Goal: Book appointment/travel/reservation

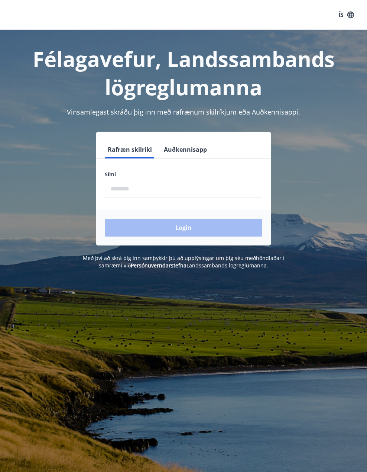
click at [190, 147] on button "Auðkennisapp" at bounding box center [185, 150] width 49 height 18
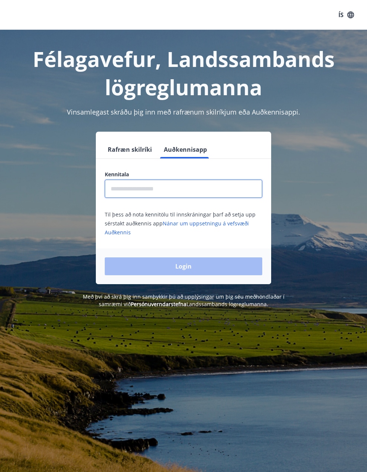
click at [158, 180] on input "text" at bounding box center [184, 189] width 158 height 18
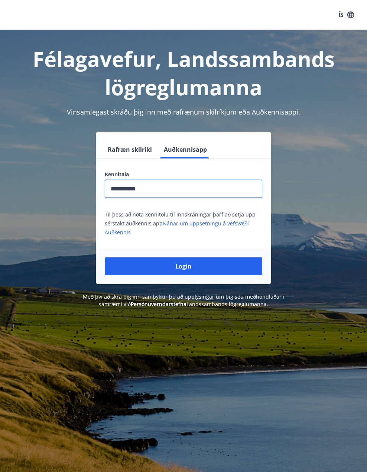
type input "**********"
click at [105, 257] on button "Login" at bounding box center [184, 266] width 158 height 18
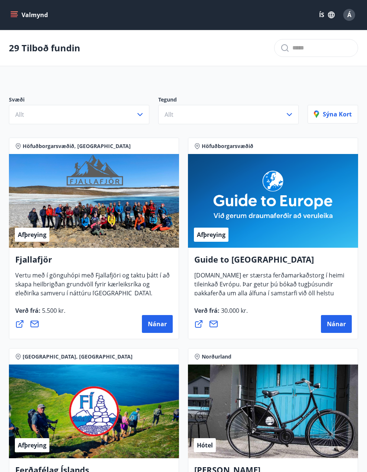
click at [11, 14] on icon "menu" at bounding box center [14, 13] width 7 height 1
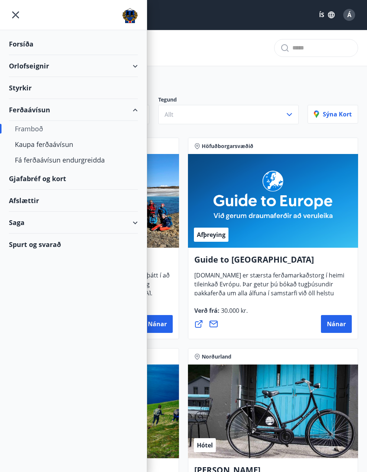
click at [37, 178] on div "Gjafabréf og kort" at bounding box center [73, 179] width 129 height 22
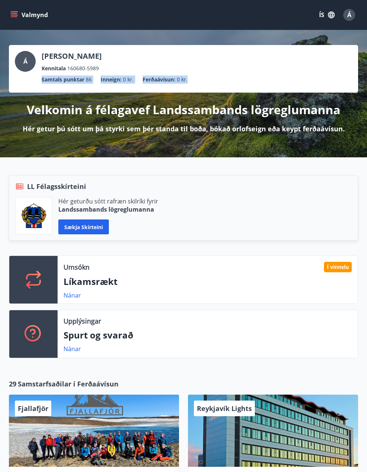
drag, startPoint x: 189, startPoint y: 77, endPoint x: 39, endPoint y: 82, distance: 150.6
click at [39, 82] on ul "Samtals punktar 86 Inneign : 0 kr. Ferðaávísun : 0 kr." at bounding box center [184, 79] width 338 height 14
drag, startPoint x: 39, startPoint y: 82, endPoint x: 147, endPoint y: 78, distance: 108.3
click at [147, 78] on p "Ferðaávísun :" at bounding box center [159, 79] width 33 height 8
drag, startPoint x: 187, startPoint y: 78, endPoint x: 38, endPoint y: 81, distance: 149.1
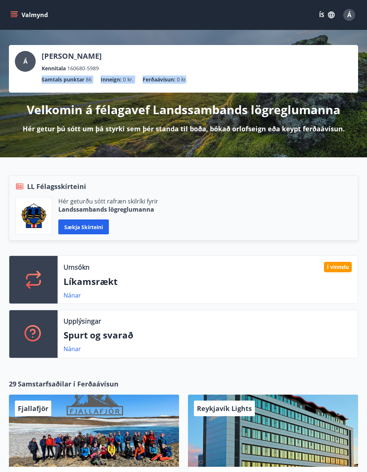
click at [38, 81] on ul "Samtals punktar 86 Inneign : 0 kr. Ferðaávísun : 0 kr." at bounding box center [184, 79] width 338 height 14
drag, startPoint x: 38, startPoint y: 81, endPoint x: 155, endPoint y: 77, distance: 117.6
click at [155, 77] on p "Ferðaávísun :" at bounding box center [159, 79] width 33 height 8
drag, startPoint x: 196, startPoint y: 78, endPoint x: 41, endPoint y: 80, distance: 155.8
click at [41, 80] on ul "Samtals punktar 86 Inneign : 0 kr. Ferðaávísun : 0 kr." at bounding box center [184, 79] width 338 height 14
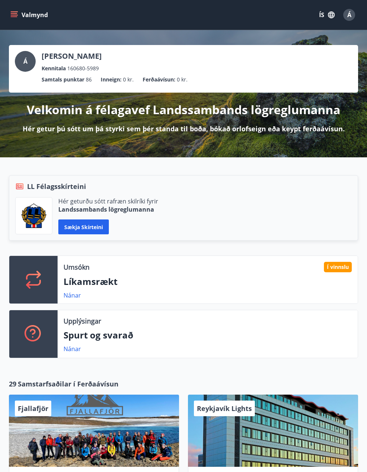
click at [152, 182] on div "LL Félagsskírteini" at bounding box center [183, 186] width 337 height 10
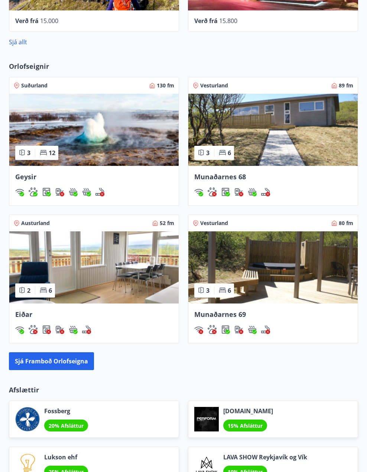
scroll to position [558, 0]
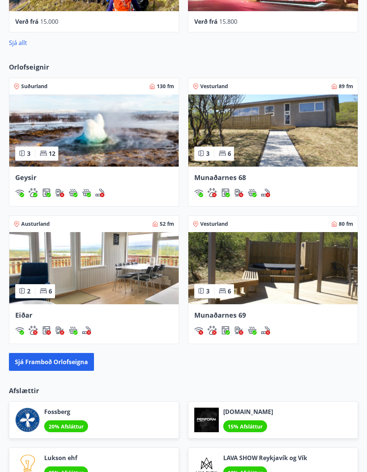
click at [231, 267] on img at bounding box center [273, 268] width 170 height 72
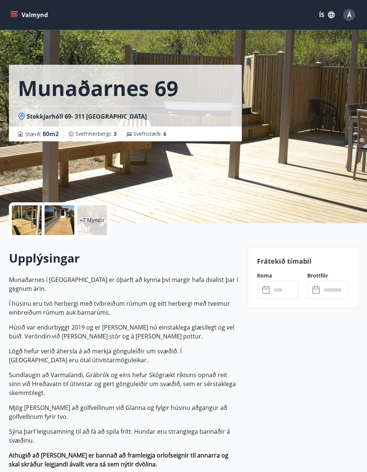
click at [280, 292] on input "text" at bounding box center [285, 290] width 28 height 18
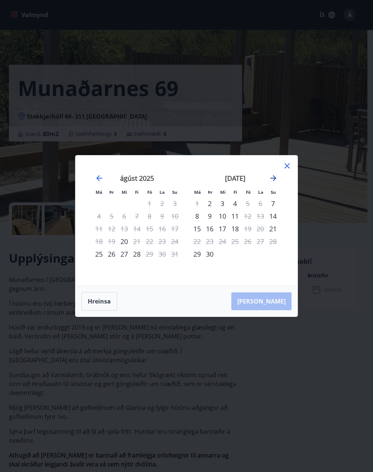
click at [271, 178] on icon "Move forward to switch to the next month." at bounding box center [273, 178] width 6 height 6
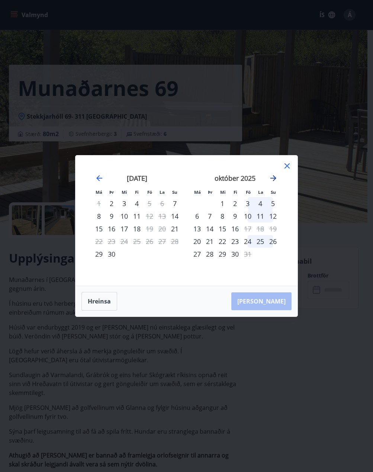
click at [273, 179] on icon "Move forward to switch to the next month." at bounding box center [273, 178] width 9 height 9
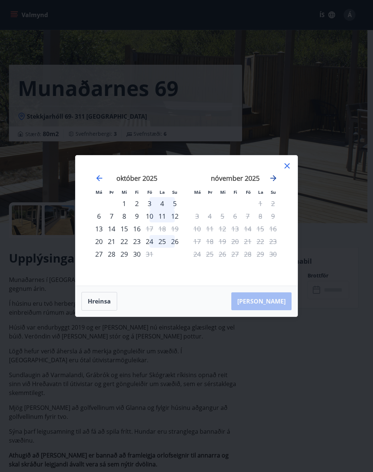
click at [270, 178] on icon "Move forward to switch to the next month." at bounding box center [273, 178] width 6 height 6
click at [283, 165] on icon at bounding box center [287, 165] width 9 height 9
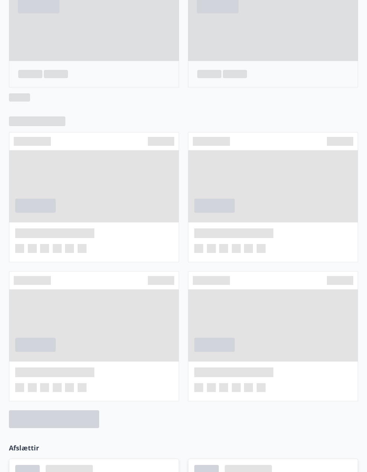
scroll to position [513, 0]
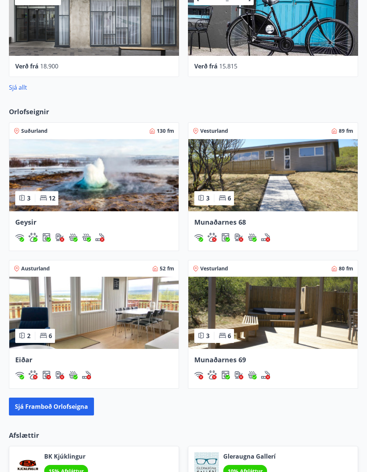
click at [238, 217] on span "Munaðarnes 68" at bounding box center [220, 221] width 52 height 9
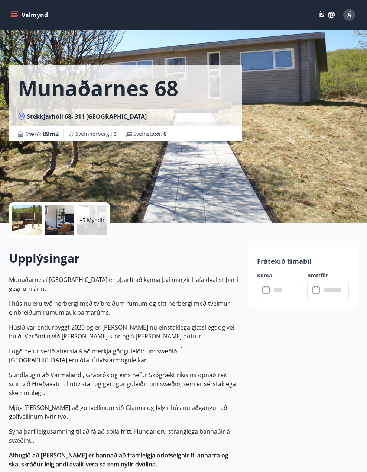
click at [282, 290] on input "text" at bounding box center [285, 290] width 28 height 18
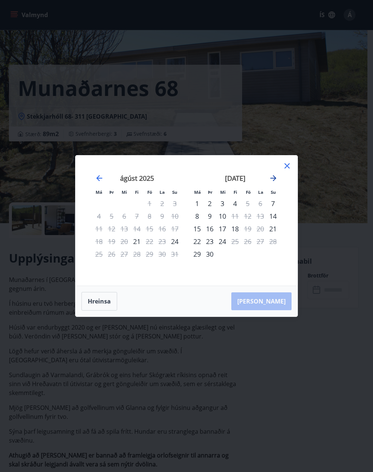
click at [274, 176] on icon "Move forward to switch to the next month." at bounding box center [273, 178] width 6 height 6
click at [289, 165] on icon at bounding box center [287, 165] width 9 height 9
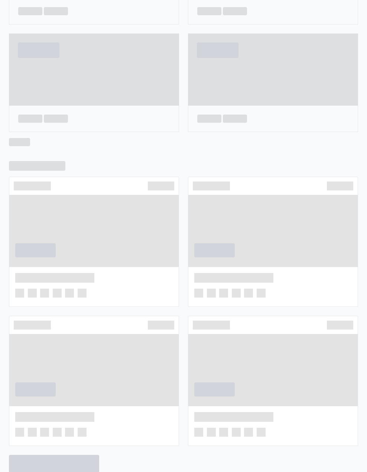
scroll to position [468, 0]
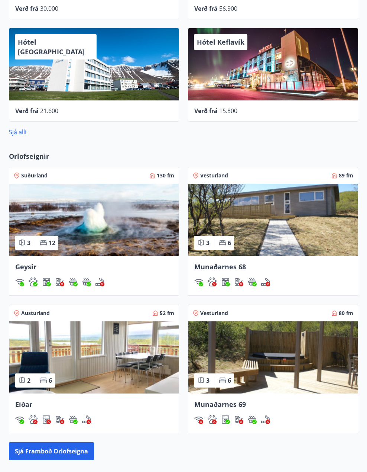
click at [126, 232] on img at bounding box center [94, 220] width 170 height 72
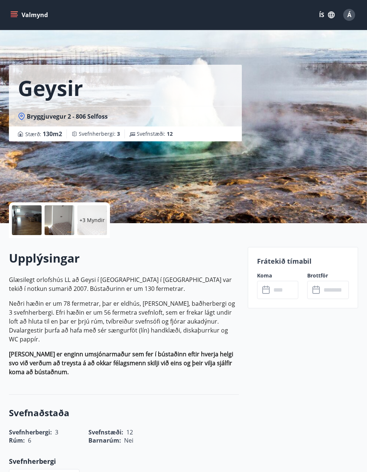
click at [280, 290] on input "text" at bounding box center [285, 290] width 28 height 18
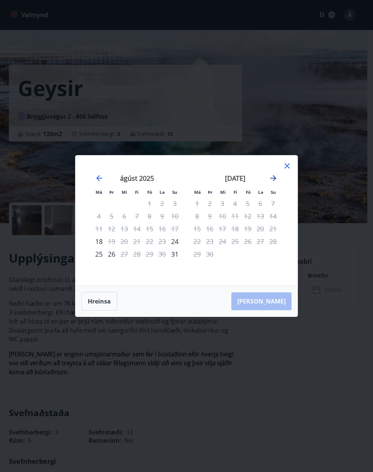
click at [274, 178] on icon "Move forward to switch to the next month." at bounding box center [273, 178] width 6 height 6
click at [288, 164] on icon at bounding box center [286, 165] width 5 height 5
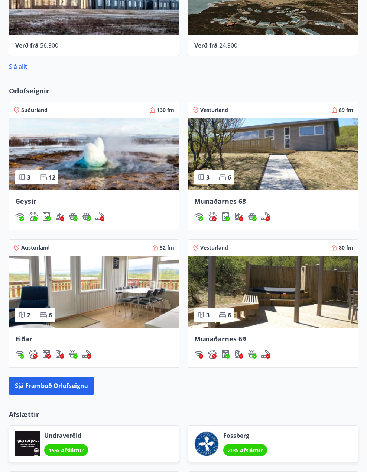
scroll to position [573, 0]
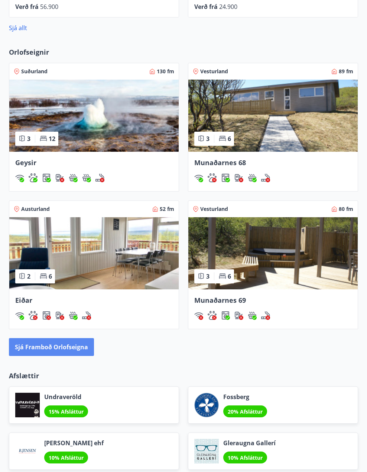
click at [75, 346] on button "Sjá framboð orlofseigna" at bounding box center [51, 347] width 85 height 18
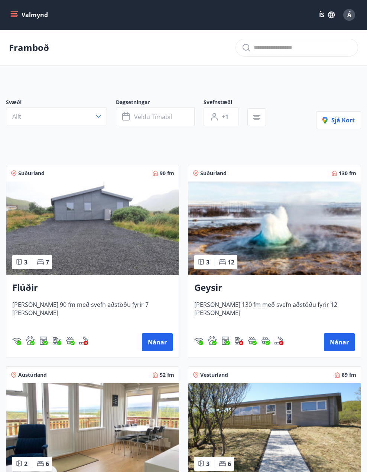
click at [91, 262] on img at bounding box center [92, 228] width 173 height 94
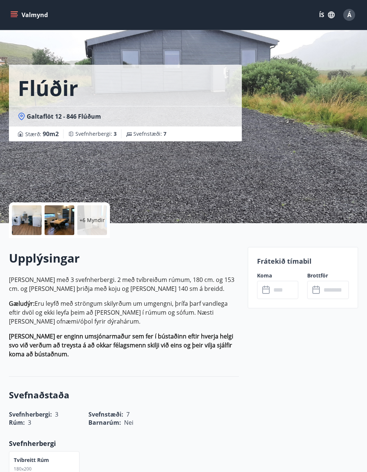
click at [286, 289] on input "text" at bounding box center [285, 290] width 28 height 18
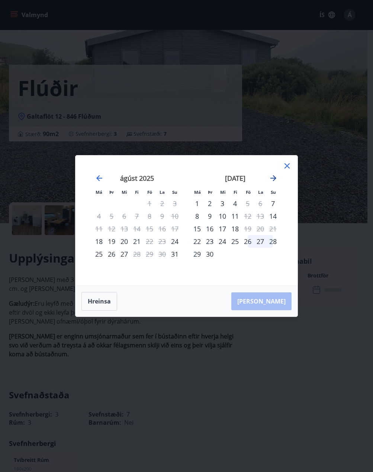
click at [273, 176] on icon "Move forward to switch to the next month." at bounding box center [273, 178] width 6 height 6
click at [273, 178] on icon "Move forward to switch to the next month." at bounding box center [273, 178] width 6 height 6
click at [99, 178] on icon "Move backward to switch to the previous month." at bounding box center [99, 178] width 6 height 6
click at [286, 167] on icon at bounding box center [286, 165] width 5 height 5
